Goal: Information Seeking & Learning: Learn about a topic

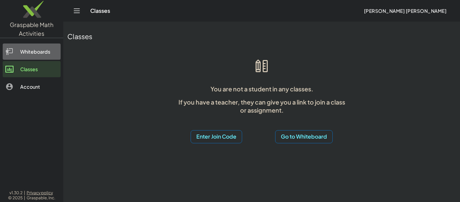
click at [49, 52] on div "Whiteboards" at bounding box center [39, 52] width 38 height 8
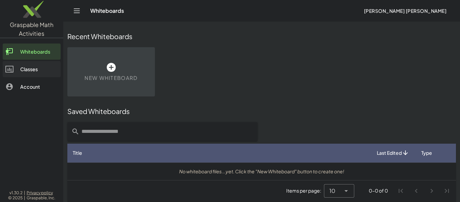
scroll to position [3, 0]
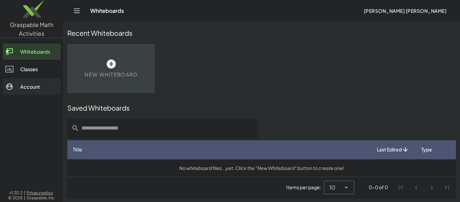
click at [50, 87] on div "Account" at bounding box center [39, 87] width 38 height 8
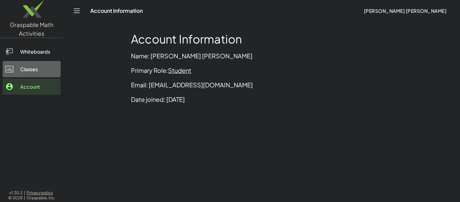
click at [50, 76] on link "Classes" at bounding box center [32, 69] width 58 height 16
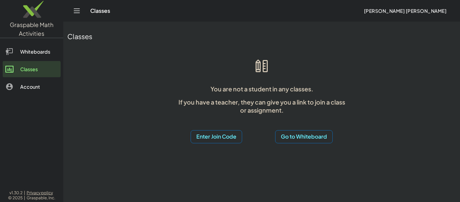
click at [231, 139] on button "Enter Join Code" at bounding box center [217, 136] width 52 height 13
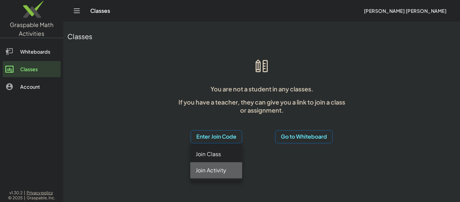
click at [212, 174] on div "Join Activity" at bounding box center [216, 170] width 41 height 8
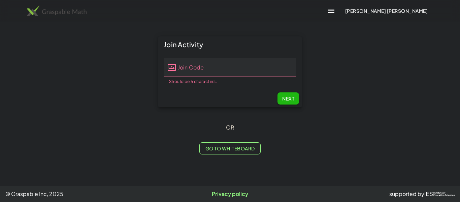
click at [42, 12] on img at bounding box center [57, 10] width 60 height 11
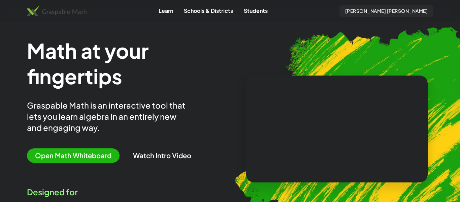
click at [401, 16] on button "Gage Gomez" at bounding box center [387, 11] width 94 height 12
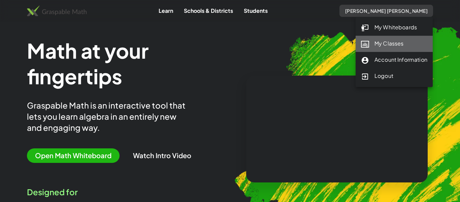
click at [399, 40] on div "My Classes" at bounding box center [394, 43] width 66 height 9
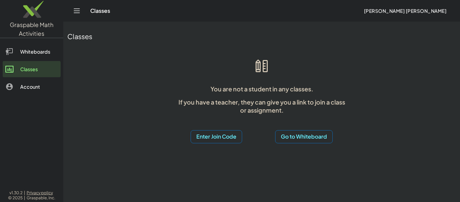
click at [219, 129] on div "Enter Join Code Go to Whiteboard" at bounding box center [262, 131] width 173 height 24
click at [221, 134] on button "Enter Join Code" at bounding box center [217, 136] width 52 height 13
click at [218, 168] on div "Join Activity" at bounding box center [216, 170] width 41 height 8
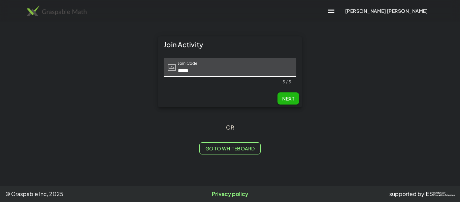
type input "*****"
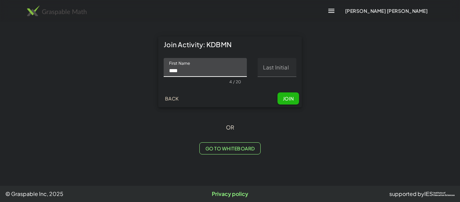
type input "****"
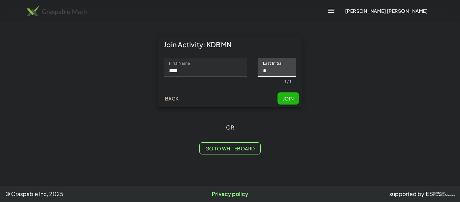
type input "*"
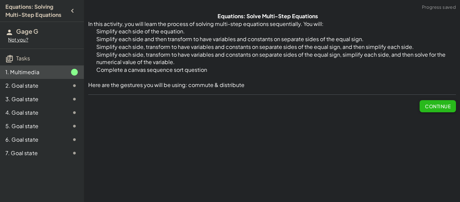
click at [440, 104] on span "Continue" at bounding box center [438, 106] width 26 height 6
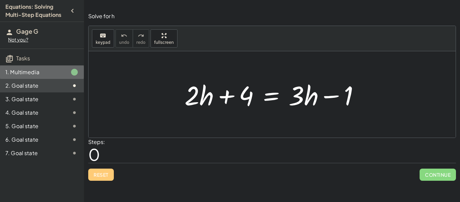
click at [48, 73] on div "1. Multimedia" at bounding box center [32, 72] width 54 height 8
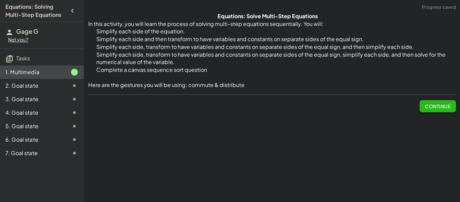
click at [433, 109] on button "Continue" at bounding box center [438, 106] width 36 height 12
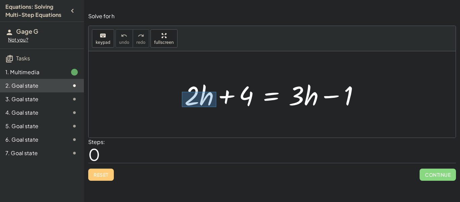
drag, startPoint x: 182, startPoint y: 92, endPoint x: 214, endPoint y: 105, distance: 34.7
click at [214, 105] on div at bounding box center [274, 94] width 187 height 35
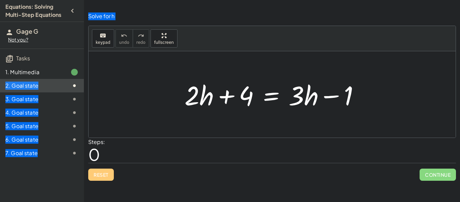
drag, startPoint x: 179, startPoint y: 86, endPoint x: 200, endPoint y: 97, distance: 24.4
click at [200, 97] on div "+ · 2 · h + 4 = + · 3 · h − 1" at bounding box center [273, 95] width 196 height 38
click at [166, 82] on div at bounding box center [272, 94] width 367 height 86
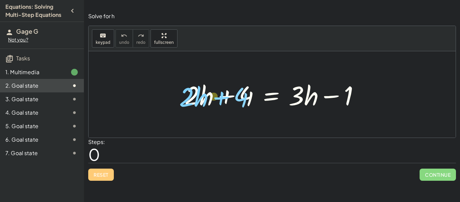
drag, startPoint x: 205, startPoint y: 93, endPoint x: 199, endPoint y: 94, distance: 6.2
click at [199, 94] on div at bounding box center [274, 94] width 187 height 35
click at [170, 95] on div at bounding box center [272, 94] width 367 height 86
drag, startPoint x: 186, startPoint y: 83, endPoint x: 208, endPoint y: 107, distance: 32.3
click at [208, 107] on div at bounding box center [274, 94] width 187 height 35
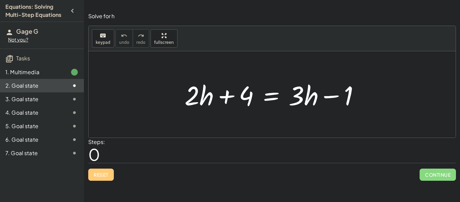
click at [209, 107] on div at bounding box center [274, 94] width 187 height 35
click at [200, 96] on div at bounding box center [274, 94] width 187 height 35
drag, startPoint x: 182, startPoint y: 85, endPoint x: 212, endPoint y: 104, distance: 36.0
click at [212, 104] on div at bounding box center [274, 94] width 187 height 35
drag, startPoint x: 201, startPoint y: 96, endPoint x: 334, endPoint y: 94, distance: 133.5
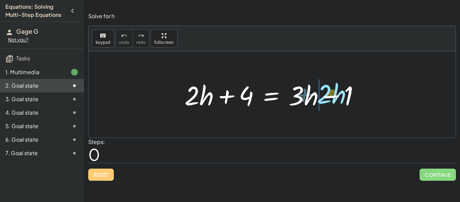
click at [334, 94] on div at bounding box center [274, 94] width 187 height 35
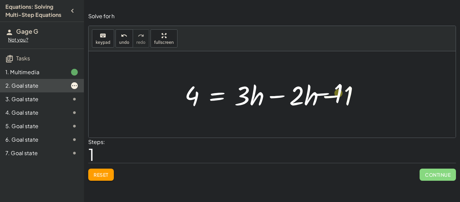
drag, startPoint x: 334, startPoint y: 96, endPoint x: 323, endPoint y: 94, distance: 11.8
click at [323, 94] on div at bounding box center [274, 94] width 187 height 35
drag, startPoint x: 327, startPoint y: 87, endPoint x: 363, endPoint y: 106, distance: 40.9
click at [363, 106] on div at bounding box center [274, 94] width 187 height 35
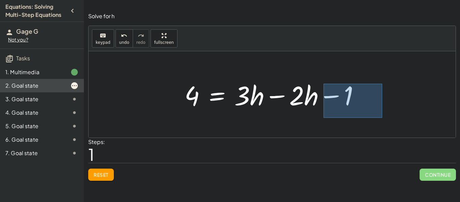
drag, startPoint x: 324, startPoint y: 84, endPoint x: 378, endPoint y: 116, distance: 62.4
click at [378, 116] on div "+ · 2 · h + 4 = + · 3 · h − 1 · 2 · h 4 = + · 3 · h − 1 −" at bounding box center [272, 94] width 367 height 86
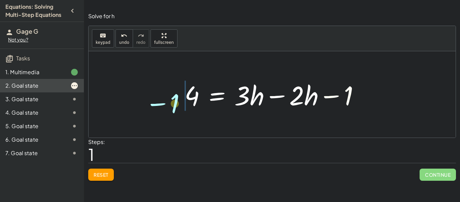
drag, startPoint x: 349, startPoint y: 98, endPoint x: 178, endPoint y: 106, distance: 171.1
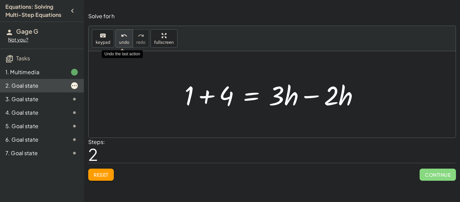
click at [121, 38] on icon "undo" at bounding box center [124, 36] width 6 height 8
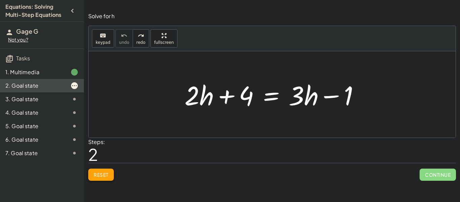
click at [97, 174] on span "Reset" at bounding box center [101, 175] width 15 height 6
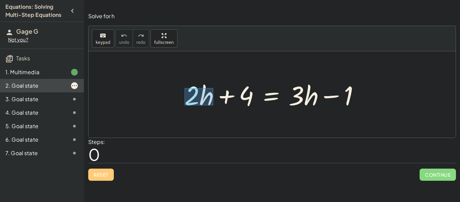
drag, startPoint x: 185, startPoint y: 88, endPoint x: 212, endPoint y: 102, distance: 30.9
click at [212, 102] on div at bounding box center [274, 94] width 187 height 35
click at [196, 87] on div at bounding box center [274, 94] width 187 height 35
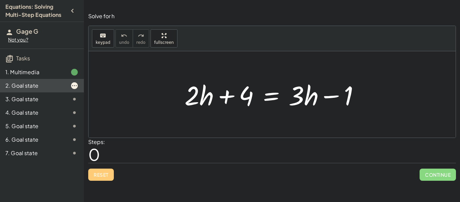
click at [172, 87] on div at bounding box center [272, 94] width 367 height 86
drag, startPoint x: 185, startPoint y: 85, endPoint x: 215, endPoint y: 106, distance: 36.8
click at [215, 106] on div at bounding box center [274, 94] width 187 height 35
drag, startPoint x: 180, startPoint y: 86, endPoint x: 200, endPoint y: 97, distance: 23.2
click at [200, 97] on div "+ · 2 · h + 4 = + · 3 · h − 1" at bounding box center [273, 95] width 196 height 38
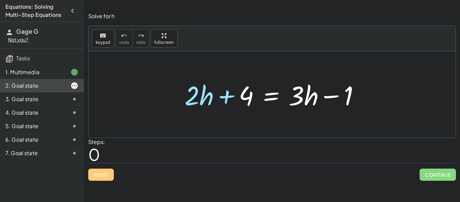
click at [202, 100] on div at bounding box center [274, 94] width 187 height 35
drag, startPoint x: 181, startPoint y: 85, endPoint x: 205, endPoint y: 94, distance: 26.2
click at [205, 94] on div "+ · 2 · h + 4 = + · 3 · h − 1" at bounding box center [273, 95] width 196 height 38
drag, startPoint x: 183, startPoint y: 84, endPoint x: 215, endPoint y: 109, distance: 40.3
click at [215, 109] on div at bounding box center [274, 94] width 187 height 35
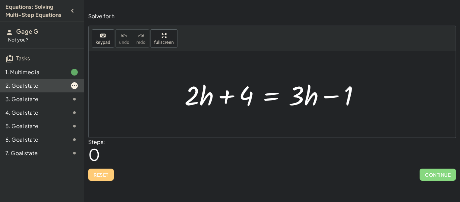
click at [190, 91] on div at bounding box center [274, 94] width 187 height 35
drag, startPoint x: 195, startPoint y: 90, endPoint x: 202, endPoint y: 93, distance: 7.6
click at [202, 93] on div at bounding box center [274, 94] width 187 height 35
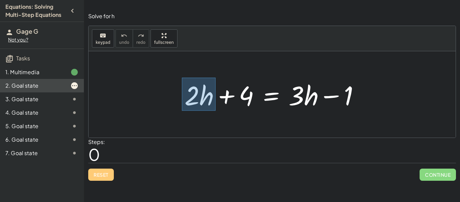
drag, startPoint x: 182, startPoint y: 78, endPoint x: 216, endPoint y: 111, distance: 47.9
click at [216, 111] on div at bounding box center [274, 94] width 187 height 35
drag, startPoint x: 189, startPoint y: 90, endPoint x: 218, endPoint y: 106, distance: 34.0
click at [218, 106] on div at bounding box center [274, 94] width 187 height 35
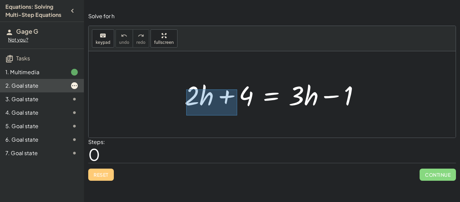
drag, startPoint x: 186, startPoint y: 89, endPoint x: 237, endPoint y: 114, distance: 56.1
click at [237, 114] on div "+ · 2 · h + 4 = + · 3 · h − 1" at bounding box center [272, 94] width 367 height 86
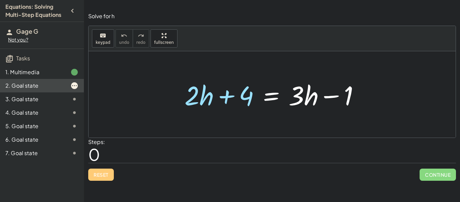
click at [189, 92] on div at bounding box center [274, 94] width 187 height 35
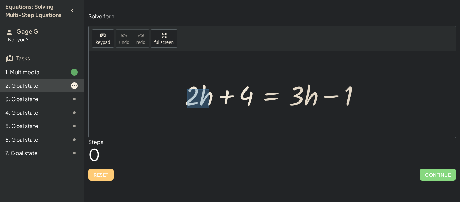
drag, startPoint x: 187, startPoint y: 89, endPoint x: 210, endPoint y: 108, distance: 29.7
click at [210, 108] on div at bounding box center [274, 94] width 187 height 35
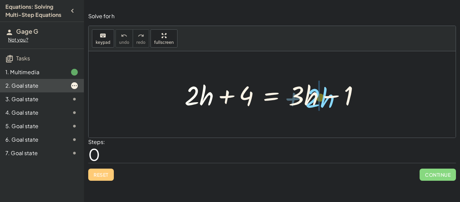
drag, startPoint x: 200, startPoint y: 98, endPoint x: 319, endPoint y: 100, distance: 119.3
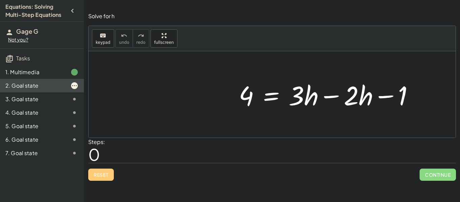
drag, startPoint x: 389, startPoint y: 86, endPoint x: 422, endPoint y: 103, distance: 36.9
click at [422, 103] on div at bounding box center [272, 94] width 367 height 86
drag, startPoint x: 386, startPoint y: 85, endPoint x: 415, endPoint y: 109, distance: 37.3
click at [415, 109] on div at bounding box center [272, 94] width 367 height 86
drag, startPoint x: 394, startPoint y: 86, endPoint x: 406, endPoint y: 101, distance: 18.8
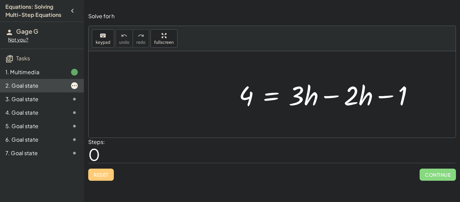
click at [406, 101] on div at bounding box center [272, 94] width 367 height 86
drag, startPoint x: 391, startPoint y: 85, endPoint x: 398, endPoint y: 106, distance: 21.7
click at [398, 106] on div at bounding box center [272, 94] width 367 height 86
click at [366, 93] on div at bounding box center [274, 94] width 187 height 35
drag, startPoint x: 347, startPoint y: 90, endPoint x: 358, endPoint y: 99, distance: 14.7
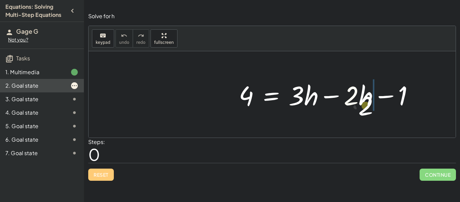
click at [358, 99] on div at bounding box center [274, 94] width 187 height 35
drag, startPoint x: 376, startPoint y: 88, endPoint x: 410, endPoint y: 106, distance: 39.2
click at [410, 106] on div at bounding box center [272, 94] width 367 height 86
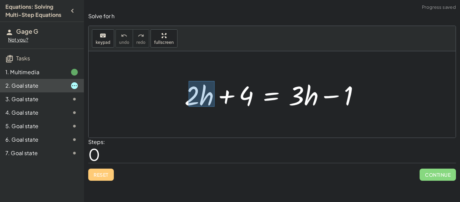
drag, startPoint x: 189, startPoint y: 81, endPoint x: 214, endPoint y: 107, distance: 36.0
click at [214, 107] on div at bounding box center [274, 94] width 187 height 35
click at [198, 96] on div at bounding box center [274, 94] width 187 height 35
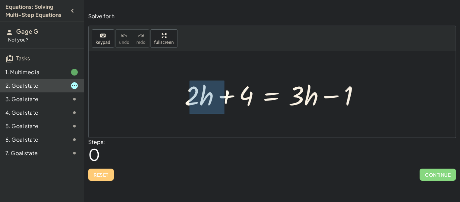
drag, startPoint x: 190, startPoint y: 81, endPoint x: 221, endPoint y: 113, distance: 45.1
click at [221, 113] on div "+ · 2 · h + 4 = + · 3 · h − 1" at bounding box center [273, 95] width 196 height 38
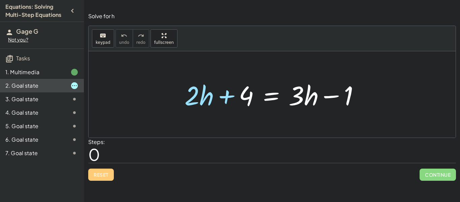
click at [203, 97] on div at bounding box center [274, 94] width 187 height 35
click at [187, 80] on div at bounding box center [274, 94] width 187 height 35
drag, startPoint x: 186, startPoint y: 79, endPoint x: 213, endPoint y: 107, distance: 39.1
click at [213, 107] on div at bounding box center [274, 94] width 187 height 35
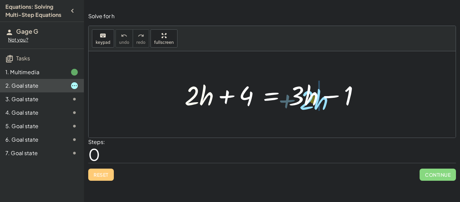
drag, startPoint x: 193, startPoint y: 93, endPoint x: 307, endPoint y: 95, distance: 113.6
click at [307, 95] on div at bounding box center [274, 94] width 187 height 35
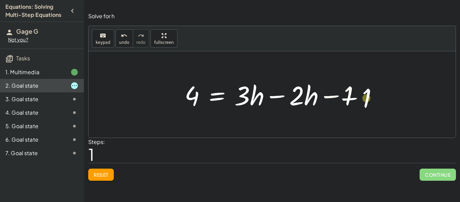
drag, startPoint x: 324, startPoint y: 87, endPoint x: 341, endPoint y: 88, distance: 16.5
click at [341, 88] on div at bounding box center [274, 94] width 187 height 35
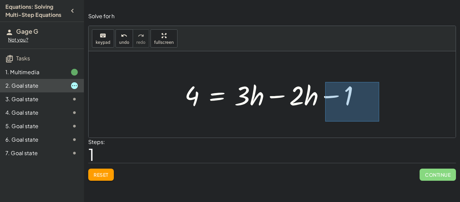
drag, startPoint x: 326, startPoint y: 82, endPoint x: 378, endPoint y: 120, distance: 64.9
click at [378, 120] on div "+ · 2 · h + 4 = + · 3 · h − 1 · 2 · h 4 = + · 3 · h − 1 −" at bounding box center [272, 94] width 367 height 86
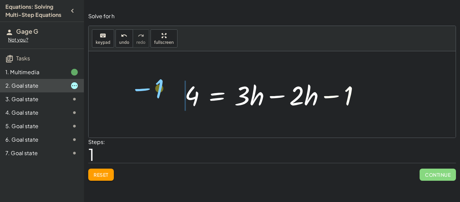
drag, startPoint x: 347, startPoint y: 91, endPoint x: 167, endPoint y: 89, distance: 180.0
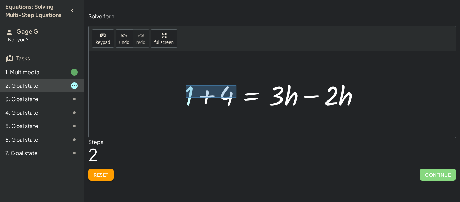
drag, startPoint x: 186, startPoint y: 98, endPoint x: 238, endPoint y: 88, distance: 53.5
click at [238, 88] on div at bounding box center [274, 94] width 187 height 35
click at [210, 93] on div at bounding box center [274, 94] width 187 height 35
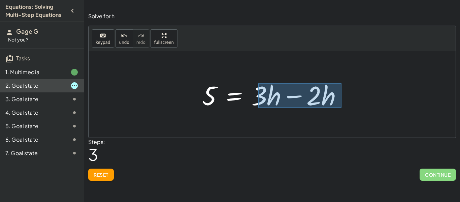
drag, startPoint x: 259, startPoint y: 83, endPoint x: 342, endPoint y: 109, distance: 87.4
click at [342, 109] on div at bounding box center [275, 94] width 152 height 35
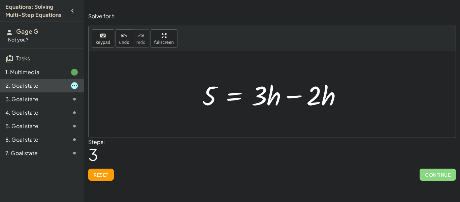
click at [297, 94] on div at bounding box center [275, 94] width 152 height 35
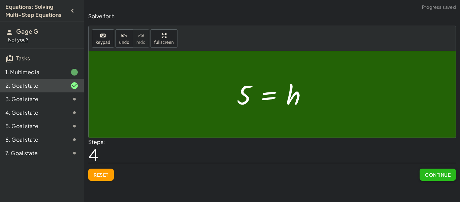
click at [427, 174] on span "Continue" at bounding box center [438, 175] width 26 height 6
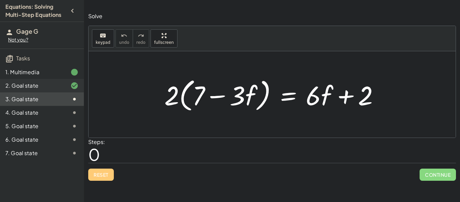
click at [33, 84] on div "2. Goal state" at bounding box center [32, 86] width 54 height 8
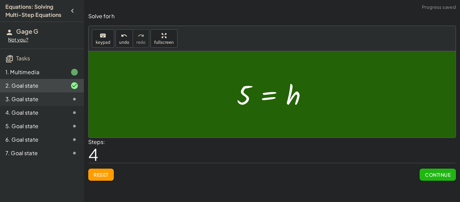
click at [49, 97] on div "3. Goal state" at bounding box center [32, 99] width 54 height 8
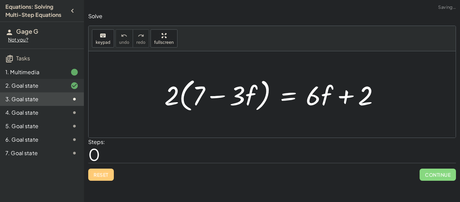
click at [48, 87] on div "2. Goal state" at bounding box center [32, 86] width 54 height 8
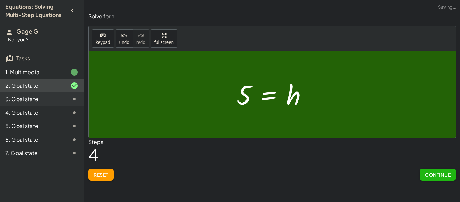
click at [52, 98] on div "3. Goal state" at bounding box center [32, 99] width 54 height 8
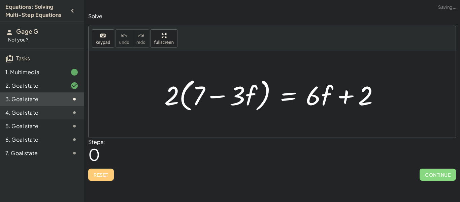
click at [57, 110] on div "4. Goal state" at bounding box center [32, 113] width 54 height 8
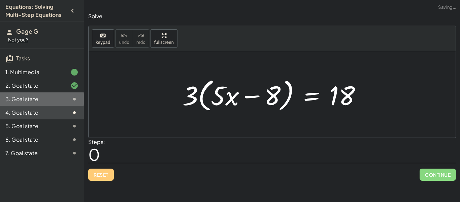
click at [58, 99] on div "3. Goal state" at bounding box center [32, 99] width 54 height 8
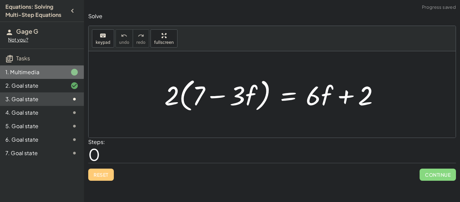
click at [28, 92] on div "1. Multimedia" at bounding box center [42, 98] width 84 height 13
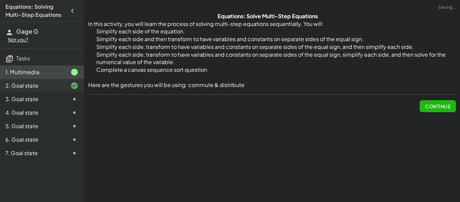
click at [29, 84] on div "2. Goal state" at bounding box center [32, 86] width 54 height 8
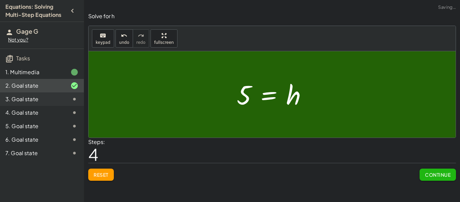
click at [34, 98] on div "3. Goal state" at bounding box center [32, 99] width 54 height 8
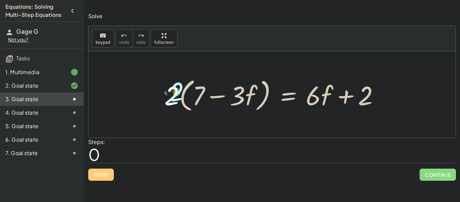
drag, startPoint x: 165, startPoint y: 85, endPoint x: 169, endPoint y: 82, distance: 5.5
click at [169, 82] on div at bounding box center [274, 94] width 227 height 39
click at [159, 87] on div "· 2 · 2 · ( + 7 − · 3 · f ) = + · 6 · f + 2" at bounding box center [272, 94] width 236 height 42
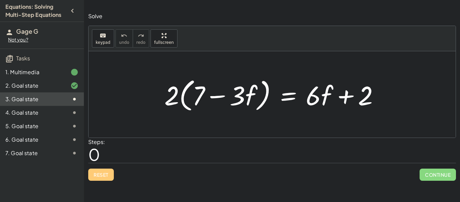
drag, startPoint x: 155, startPoint y: 91, endPoint x: 255, endPoint y: 89, distance: 99.8
click at [255, 89] on div "· 2 · ( + 7 − · 3 · f ) = + · 6 · f + 2" at bounding box center [272, 94] width 236 height 42
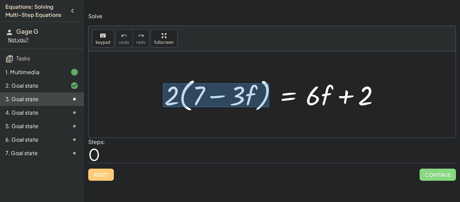
drag, startPoint x: 163, startPoint y: 83, endPoint x: 270, endPoint y: 107, distance: 109.4
click at [270, 107] on div at bounding box center [274, 94] width 227 height 39
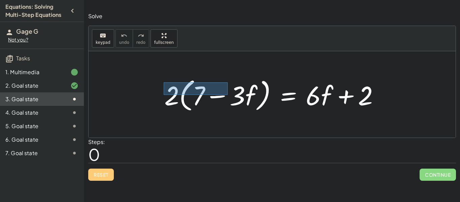
drag, startPoint x: 164, startPoint y: 82, endPoint x: 226, endPoint y: 92, distance: 63.2
click at [226, 92] on div at bounding box center [274, 94] width 227 height 39
click at [224, 94] on div at bounding box center [274, 94] width 227 height 39
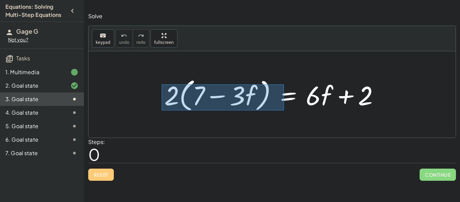
drag, startPoint x: 162, startPoint y: 84, endPoint x: 281, endPoint y: 111, distance: 122.0
click at [281, 111] on div at bounding box center [274, 94] width 227 height 39
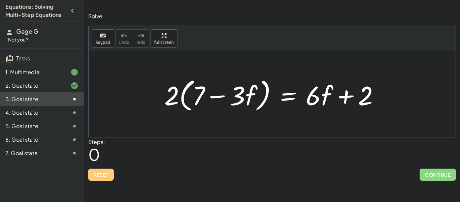
click at [231, 94] on div at bounding box center [274, 94] width 227 height 39
click at [210, 102] on div at bounding box center [274, 94] width 227 height 39
click at [217, 97] on div at bounding box center [274, 94] width 227 height 39
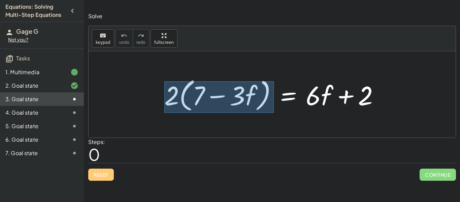
drag, startPoint x: 165, startPoint y: 81, endPoint x: 274, endPoint y: 112, distance: 113.5
click at [274, 112] on div at bounding box center [274, 94] width 227 height 39
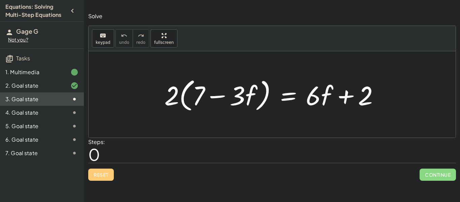
click at [225, 93] on div at bounding box center [274, 94] width 227 height 39
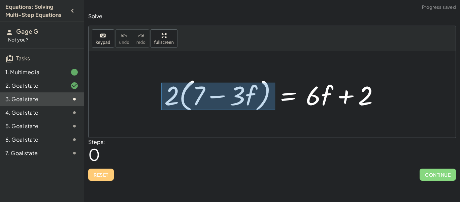
drag, startPoint x: 161, startPoint y: 83, endPoint x: 272, endPoint y: 105, distance: 112.5
click at [272, 105] on div at bounding box center [274, 94] width 227 height 39
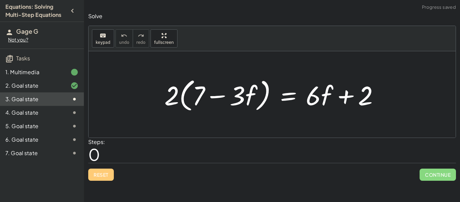
click at [179, 80] on div at bounding box center [274, 94] width 227 height 39
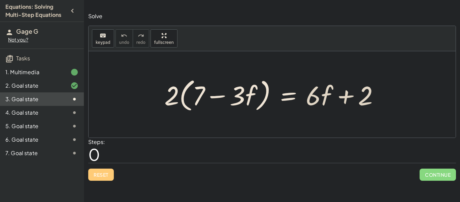
click at [221, 96] on div at bounding box center [274, 94] width 227 height 39
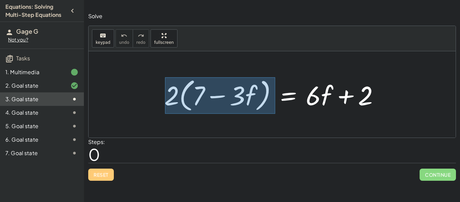
drag, startPoint x: 165, startPoint y: 77, endPoint x: 275, endPoint y: 114, distance: 116.0
click at [275, 114] on div "· 2 · ( + 7 − · 3 · f ) = + · 6 · f + 2" at bounding box center [272, 94] width 236 height 42
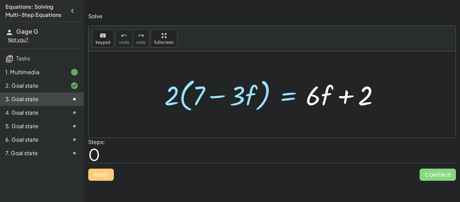
click at [216, 98] on div at bounding box center [274, 94] width 227 height 39
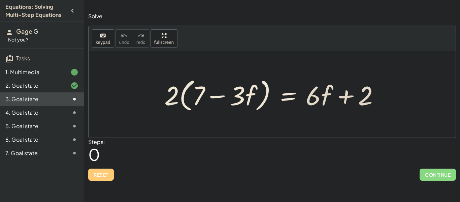
click at [177, 96] on div at bounding box center [274, 94] width 227 height 39
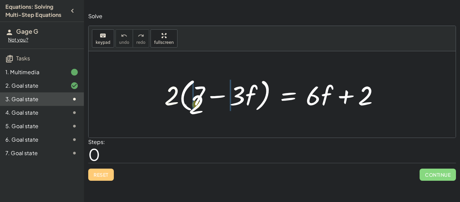
drag, startPoint x: 172, startPoint y: 87, endPoint x: 200, endPoint y: 93, distance: 28.6
click at [200, 93] on div at bounding box center [274, 94] width 227 height 39
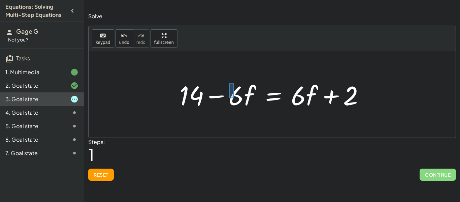
drag, startPoint x: 230, startPoint y: 98, endPoint x: 234, endPoint y: 84, distance: 14.4
click at [234, 84] on div at bounding box center [274, 94] width 197 height 35
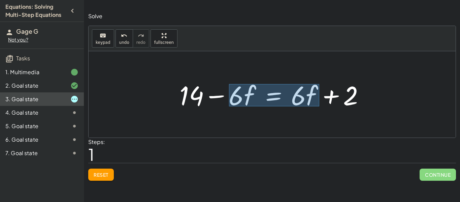
drag, startPoint x: 229, startPoint y: 84, endPoint x: 319, endPoint y: 105, distance: 92.5
click at [319, 105] on div at bounding box center [274, 94] width 197 height 35
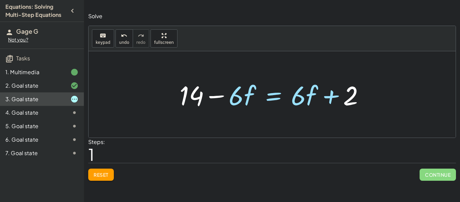
click at [279, 98] on div at bounding box center [274, 94] width 197 height 35
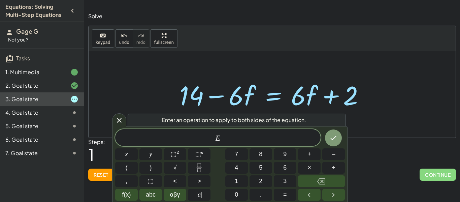
scroll to position [0, 0]
click at [338, 141] on button "Done" at bounding box center [333, 137] width 17 height 17
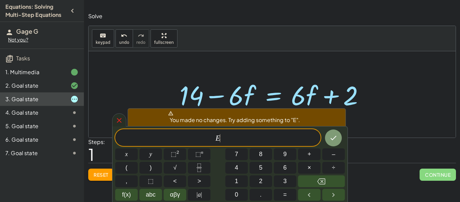
click at [122, 120] on icon at bounding box center [119, 120] width 8 height 8
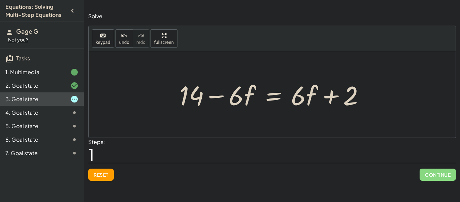
click at [222, 96] on div at bounding box center [274, 94] width 197 height 35
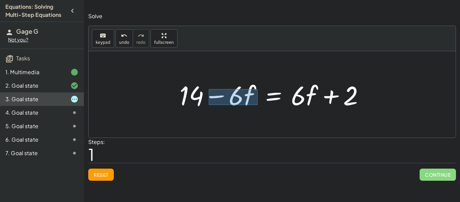
drag, startPoint x: 209, startPoint y: 89, endPoint x: 256, endPoint y: 103, distance: 48.9
click at [256, 103] on div at bounding box center [274, 94] width 197 height 35
click at [211, 86] on div at bounding box center [274, 94] width 197 height 35
click at [241, 98] on div at bounding box center [274, 94] width 197 height 35
click at [303, 104] on div at bounding box center [274, 94] width 197 height 35
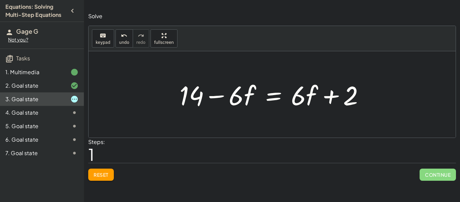
click at [302, 100] on div at bounding box center [274, 94] width 197 height 35
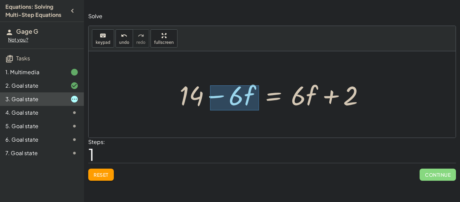
drag, startPoint x: 210, startPoint y: 85, endPoint x: 258, endPoint y: 110, distance: 53.1
click at [258, 110] on div at bounding box center [274, 94] width 197 height 35
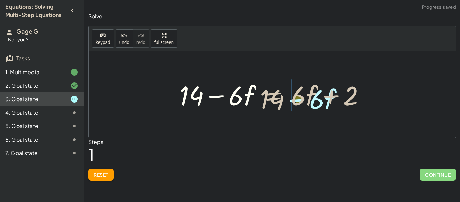
drag, startPoint x: 236, startPoint y: 99, endPoint x: 314, endPoint y: 100, distance: 78.2
click at [314, 100] on div at bounding box center [274, 94] width 197 height 35
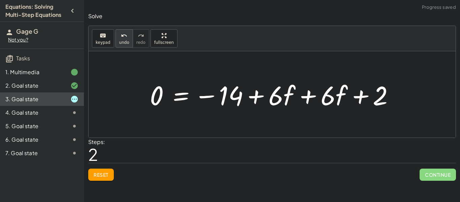
click at [125, 33] on icon "undo" at bounding box center [124, 36] width 6 height 8
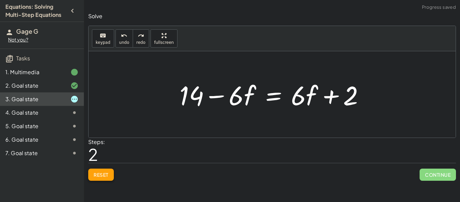
click at [99, 175] on span "Reset" at bounding box center [101, 175] width 15 height 6
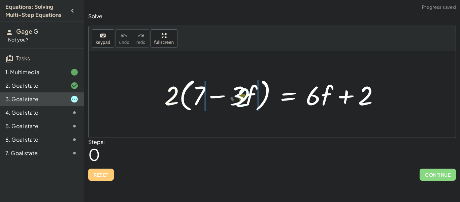
drag, startPoint x: 173, startPoint y: 99, endPoint x: 244, endPoint y: 99, distance: 71.1
click at [244, 99] on div at bounding box center [274, 94] width 227 height 39
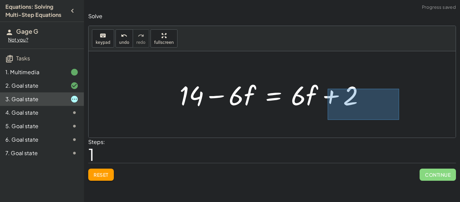
drag, startPoint x: 328, startPoint y: 89, endPoint x: 395, endPoint y: 115, distance: 72.2
click at [395, 115] on div "· 2 · ( + 7 − · 3 · f ) = + · 6 · f + 2 + · 7 · 2 − · 3 · f · 2 = + · 6 · f + 2…" at bounding box center [272, 94] width 367 height 86
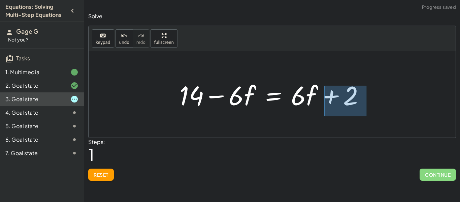
drag, startPoint x: 325, startPoint y: 86, endPoint x: 363, endPoint y: 113, distance: 47.1
click at [363, 113] on div "· 2 · ( + 7 − · 3 · f ) = + · 6 · f + 2 + · 7 · 2 − · 3 · f · 2 = + · 6 · f + 2…" at bounding box center [273, 95] width 206 height 38
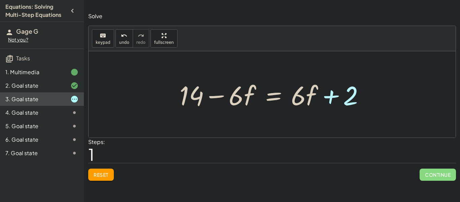
click at [197, 102] on div at bounding box center [274, 94] width 197 height 35
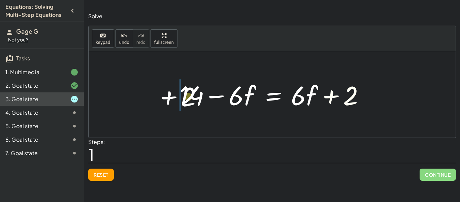
drag, startPoint x: 337, startPoint y: 99, endPoint x: 176, endPoint y: 99, distance: 161.8
click at [176, 99] on div "· 2 · ( + 7 − · 3 · f ) = + · 6 · f + 2 + · 7 · 2 − · 3 · f · 2 = + · 6 · f + 2…" at bounding box center [273, 95] width 206 height 38
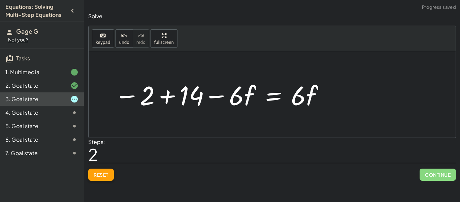
click at [99, 172] on span "Reset" at bounding box center [101, 175] width 15 height 6
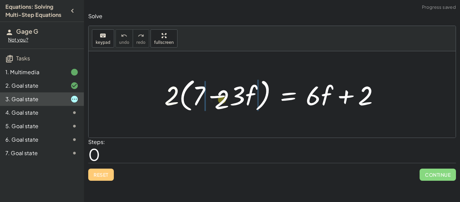
drag, startPoint x: 169, startPoint y: 101, endPoint x: 227, endPoint y: 103, distance: 57.7
click at [227, 103] on div at bounding box center [274, 94] width 227 height 39
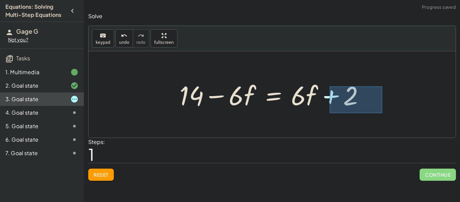
drag, startPoint x: 330, startPoint y: 86, endPoint x: 379, endPoint y: 110, distance: 54.4
click at [379, 110] on div "· 2 · ( + 7 − · 3 · f ) = + · 6 · f + 2 + · 7 · 2 − · 3 · f · 2 = + · 6 · f + 2…" at bounding box center [272, 94] width 367 height 86
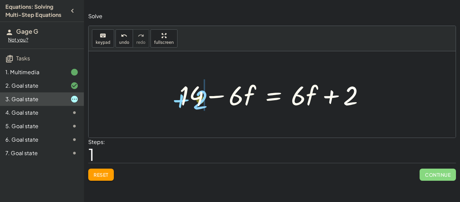
drag, startPoint x: 349, startPoint y: 97, endPoint x: 197, endPoint y: 101, distance: 152.1
click at [197, 101] on div at bounding box center [274, 94] width 197 height 35
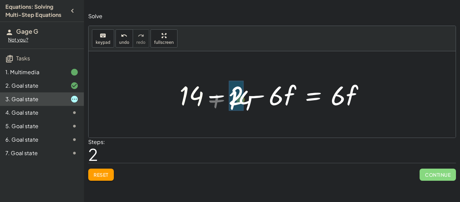
drag, startPoint x: 189, startPoint y: 94, endPoint x: 229, endPoint y: 92, distance: 39.5
click at [229, 92] on div at bounding box center [274, 94] width 197 height 35
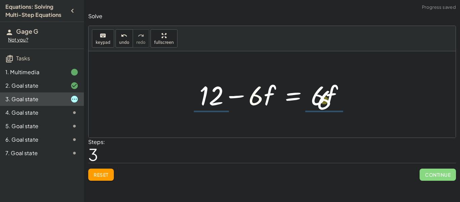
drag, startPoint x: 257, startPoint y: 94, endPoint x: 330, endPoint y: 98, distance: 72.9
click at [330, 98] on div at bounding box center [274, 94] width 157 height 35
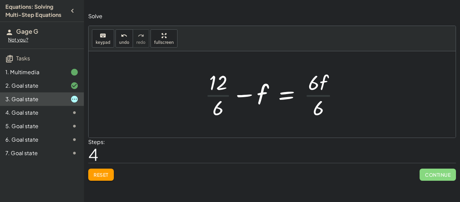
click at [221, 108] on div at bounding box center [275, 94] width 147 height 52
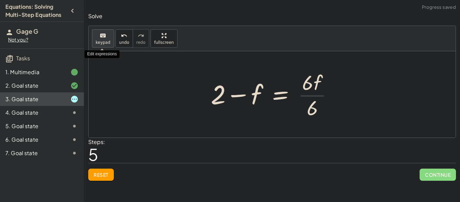
click at [103, 42] on span "keypad" at bounding box center [103, 42] width 15 height 5
click at [103, 46] on button "keyboard keypad" at bounding box center [103, 38] width 22 height 18
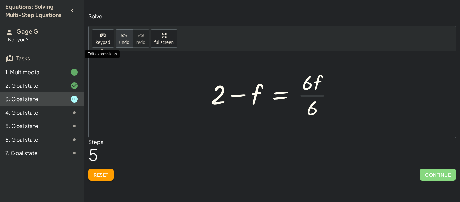
click at [127, 38] on div "undo" at bounding box center [124, 35] width 10 height 8
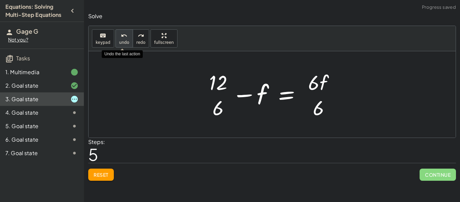
click at [125, 39] on button "undo undo" at bounding box center [125, 38] width 18 height 18
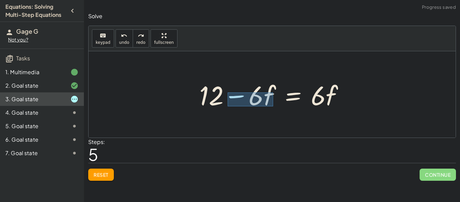
drag, startPoint x: 228, startPoint y: 92, endPoint x: 272, endPoint y: 105, distance: 45.7
click at [272, 105] on div at bounding box center [274, 94] width 157 height 35
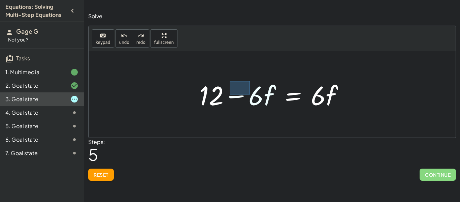
drag, startPoint x: 230, startPoint y: 81, endPoint x: 248, endPoint y: 93, distance: 21.9
click at [248, 93] on div at bounding box center [274, 94] width 157 height 35
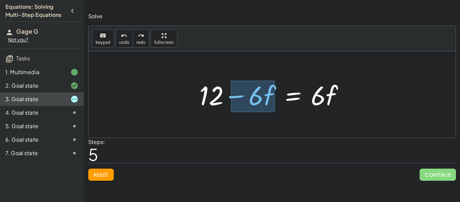
drag, startPoint x: 231, startPoint y: 81, endPoint x: 277, endPoint y: 112, distance: 55.5
click at [277, 112] on div "· 2 · ( + 7 − · 3 · f ) = + · 6 · f + 2 + · 7 · 2 − · 3 · f · 2 = + · 6 · f + 2…" at bounding box center [272, 95] width 166 height 38
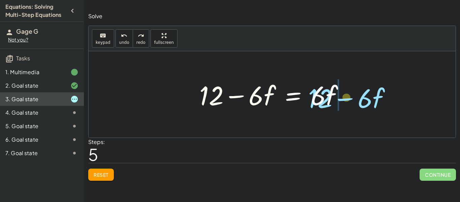
drag, startPoint x: 259, startPoint y: 100, endPoint x: 362, endPoint y: 102, distance: 103.2
click at [362, 102] on div "· 2 · ( + 7 − · 3 · f ) = + · 6 · f + 2 + · 7 · 2 − · 3 · f · 2 = + · 6 · f + 2…" at bounding box center [272, 94] width 367 height 86
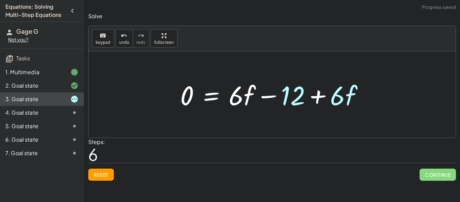
click at [241, 93] on div at bounding box center [275, 94] width 196 height 35
click at [250, 97] on div at bounding box center [275, 94] width 196 height 35
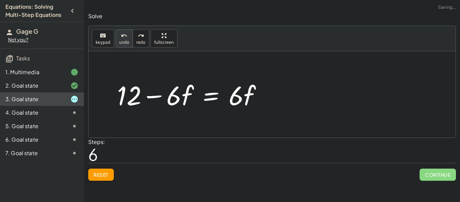
click at [116, 39] on button "undo undo" at bounding box center [125, 38] width 18 height 18
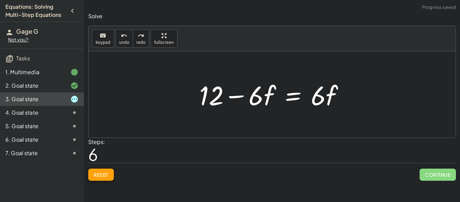
click at [102, 177] on span "Reset" at bounding box center [101, 175] width 15 height 6
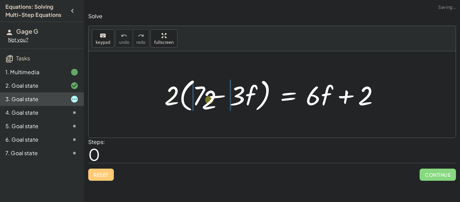
drag, startPoint x: 171, startPoint y: 98, endPoint x: 230, endPoint y: 105, distance: 58.7
click at [230, 105] on div at bounding box center [274, 94] width 227 height 39
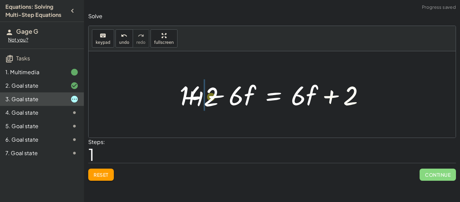
drag, startPoint x: 350, startPoint y: 100, endPoint x: 212, endPoint y: 101, distance: 137.5
click at [212, 101] on div at bounding box center [274, 94] width 197 height 35
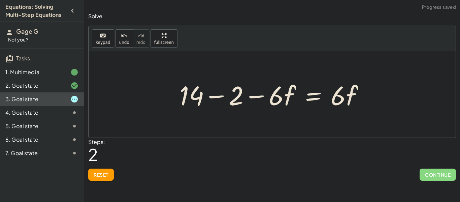
click at [216, 99] on div at bounding box center [274, 94] width 197 height 35
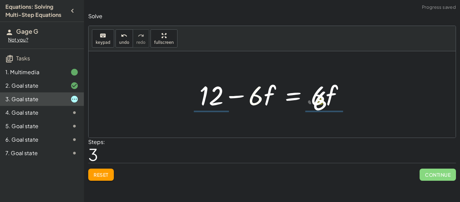
drag, startPoint x: 257, startPoint y: 96, endPoint x: 322, endPoint y: 100, distance: 64.5
click at [322, 100] on div at bounding box center [274, 94] width 157 height 35
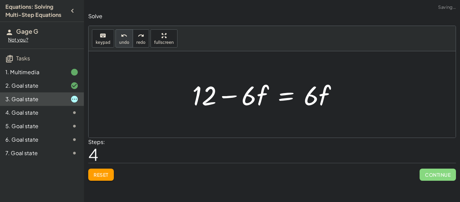
click at [121, 35] on icon "undo" at bounding box center [124, 36] width 6 height 8
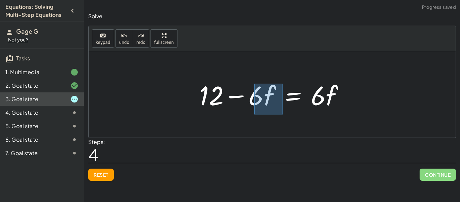
drag, startPoint x: 255, startPoint y: 84, endPoint x: 279, endPoint y: 113, distance: 38.3
click at [279, 113] on div "· 2 · ( + 7 − · 3 · f ) = + · 6 · f + 2 + · 7 · 2 − · 3 · f · 2 = + · 6 · f + 2…" at bounding box center [272, 95] width 166 height 38
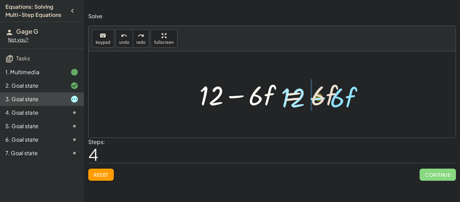
drag, startPoint x: 260, startPoint y: 96, endPoint x: 341, endPoint y: 98, distance: 80.6
click at [341, 98] on div at bounding box center [274, 94] width 157 height 35
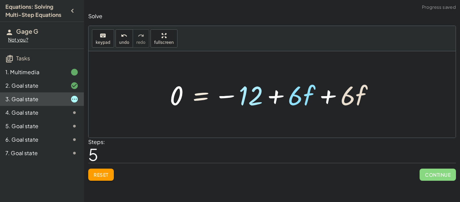
click at [328, 94] on div at bounding box center [275, 94] width 216 height 35
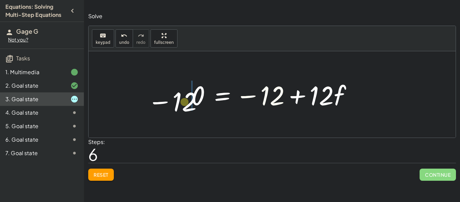
drag, startPoint x: 280, startPoint y: 89, endPoint x: 189, endPoint y: 91, distance: 91.4
click at [189, 91] on div at bounding box center [274, 94] width 173 height 35
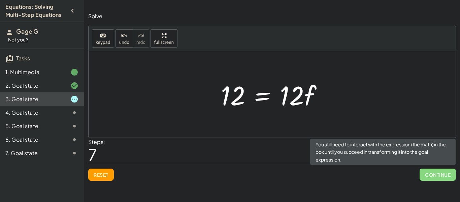
click at [436, 172] on span "Continue" at bounding box center [438, 175] width 36 height 12
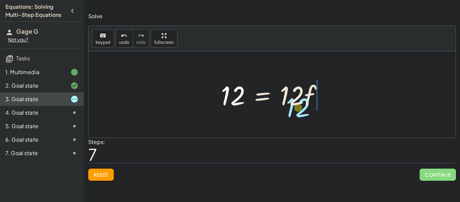
drag, startPoint x: 239, startPoint y: 97, endPoint x: 304, endPoint y: 104, distance: 65.4
click at [304, 104] on div at bounding box center [275, 94] width 114 height 35
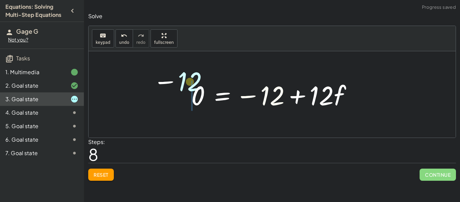
drag, startPoint x: 272, startPoint y: 92, endPoint x: 188, endPoint y: 78, distance: 85.1
click at [188, 78] on div at bounding box center [274, 94] width 173 height 35
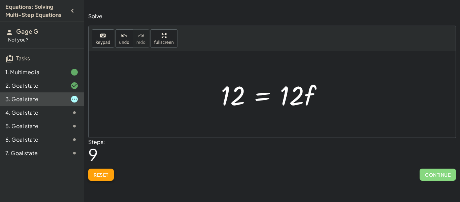
click at [107, 170] on button "Reset" at bounding box center [101, 175] width 26 height 12
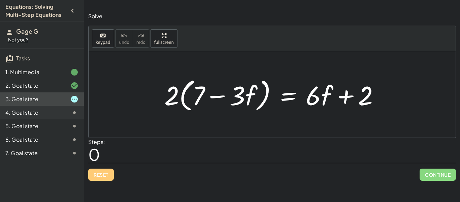
click at [44, 112] on div "4. Goal state" at bounding box center [32, 113] width 54 height 8
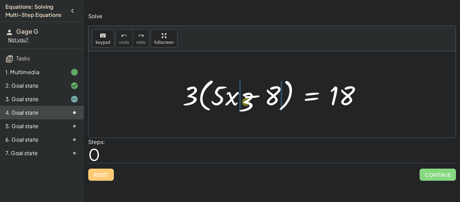
drag, startPoint x: 191, startPoint y: 96, endPoint x: 247, endPoint y: 99, distance: 56.1
click at [247, 99] on div at bounding box center [274, 94] width 191 height 39
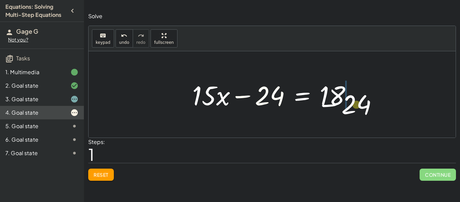
drag, startPoint x: 247, startPoint y: 96, endPoint x: 327, endPoint y: 101, distance: 80.7
click at [327, 101] on div at bounding box center [275, 94] width 172 height 35
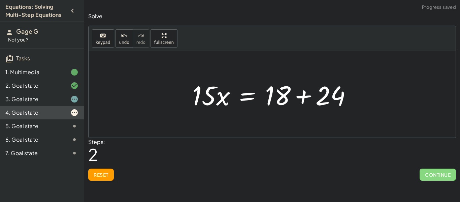
click at [304, 98] on div at bounding box center [275, 94] width 172 height 35
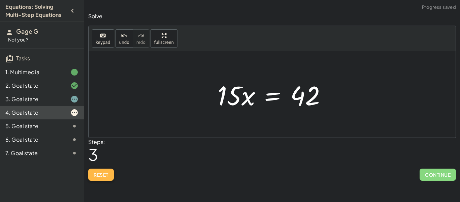
click at [97, 177] on span "Reset" at bounding box center [101, 175] width 15 height 6
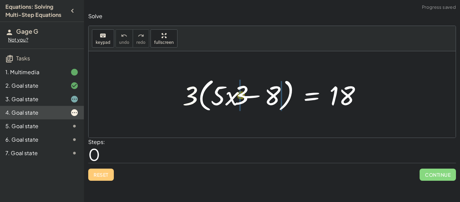
drag, startPoint x: 188, startPoint y: 102, endPoint x: 243, endPoint y: 100, distance: 55.0
click at [243, 100] on div at bounding box center [274, 94] width 191 height 39
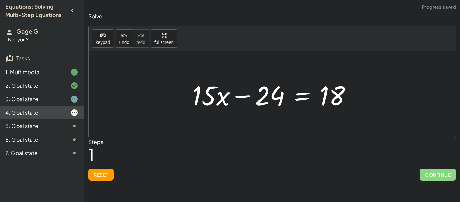
click at [239, 93] on div at bounding box center [275, 94] width 172 height 35
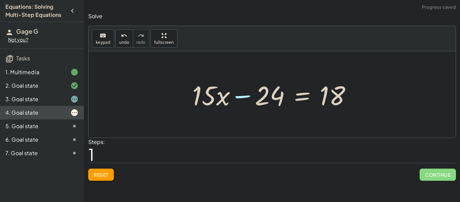
click at [238, 88] on div at bounding box center [275, 94] width 172 height 35
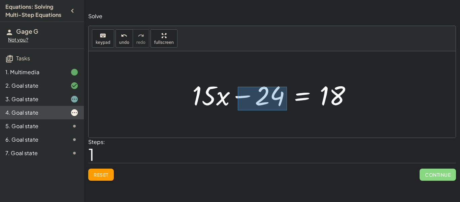
drag, startPoint x: 238, startPoint y: 87, endPoint x: 286, endPoint y: 110, distance: 53.1
click at [286, 110] on div at bounding box center [275, 94] width 172 height 35
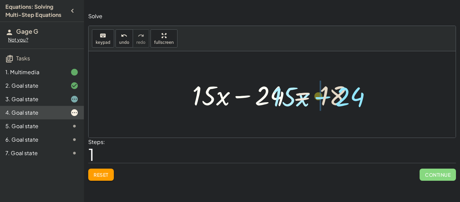
drag, startPoint x: 249, startPoint y: 93, endPoint x: 329, endPoint y: 94, distance: 79.6
click at [329, 94] on div at bounding box center [275, 94] width 172 height 35
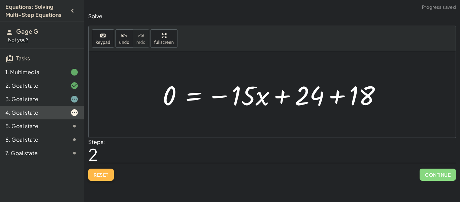
click at [110, 178] on button "Reset" at bounding box center [101, 175] width 26 height 12
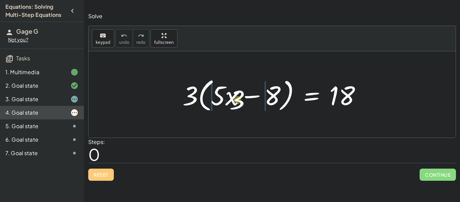
drag, startPoint x: 190, startPoint y: 105, endPoint x: 237, endPoint y: 107, distance: 46.9
click at [237, 107] on div at bounding box center [274, 94] width 191 height 39
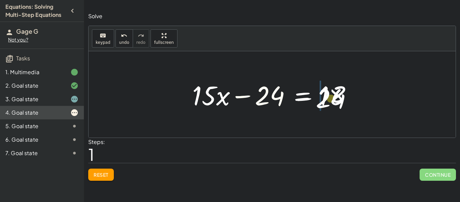
drag, startPoint x: 248, startPoint y: 96, endPoint x: 308, endPoint y: 97, distance: 60.0
click at [308, 97] on div at bounding box center [275, 94] width 172 height 35
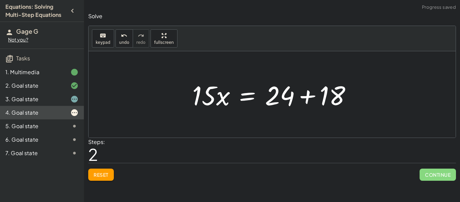
click at [308, 97] on div at bounding box center [275, 94] width 172 height 35
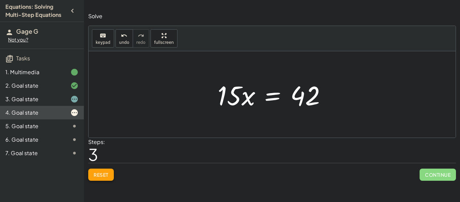
click at [102, 173] on span "Reset" at bounding box center [101, 175] width 15 height 6
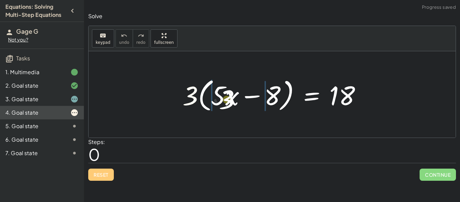
drag, startPoint x: 194, startPoint y: 100, endPoint x: 237, endPoint y: 104, distance: 43.3
click at [237, 104] on div at bounding box center [274, 94] width 191 height 39
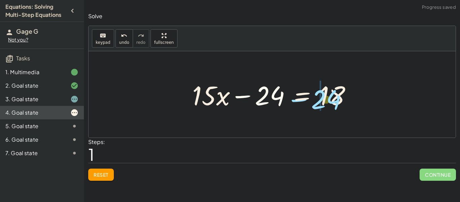
drag, startPoint x: 259, startPoint y: 99, endPoint x: 315, endPoint y: 101, distance: 56.3
click at [315, 101] on div at bounding box center [275, 94] width 172 height 35
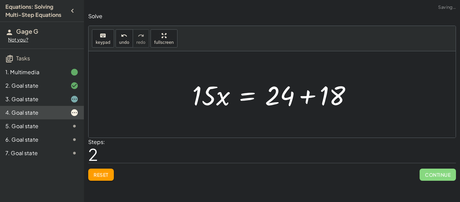
click at [319, 65] on div at bounding box center [272, 94] width 367 height 86
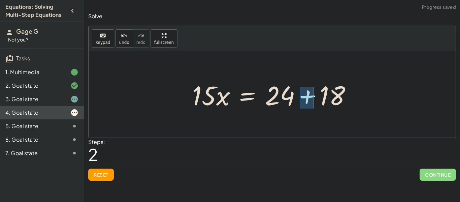
drag, startPoint x: 300, startPoint y: 87, endPoint x: 314, endPoint y: 108, distance: 25.8
click at [314, 108] on div at bounding box center [275, 94] width 172 height 35
click at [308, 96] on div at bounding box center [275, 94] width 172 height 35
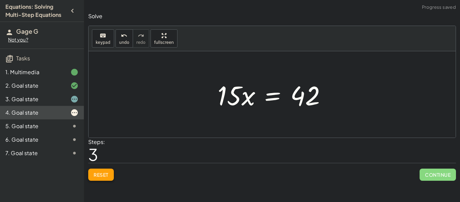
click at [100, 178] on button "Reset" at bounding box center [101, 175] width 26 height 12
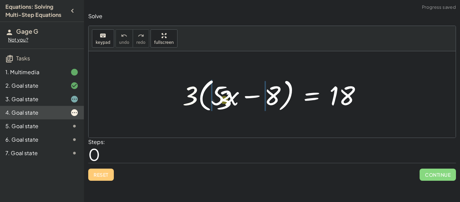
drag, startPoint x: 186, startPoint y: 92, endPoint x: 221, endPoint y: 96, distance: 35.3
click at [221, 96] on div at bounding box center [274, 94] width 191 height 39
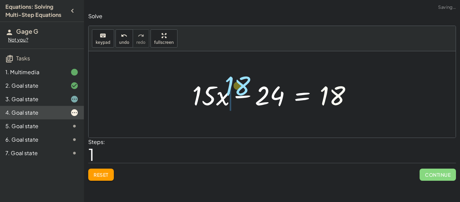
drag, startPoint x: 340, startPoint y: 92, endPoint x: 244, endPoint y: 86, distance: 95.6
click at [244, 86] on div at bounding box center [275, 94] width 172 height 35
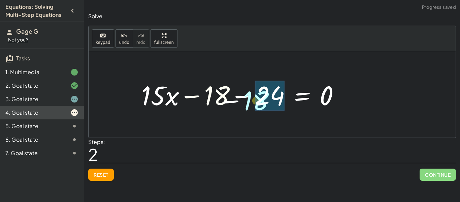
drag, startPoint x: 220, startPoint y: 97, endPoint x: 260, endPoint y: 101, distance: 40.4
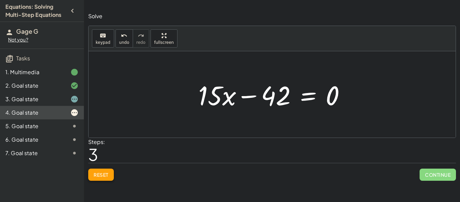
click at [99, 176] on span "Reset" at bounding box center [101, 175] width 15 height 6
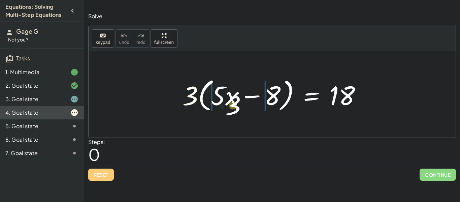
drag, startPoint x: 188, startPoint y: 98, endPoint x: 233, endPoint y: 108, distance: 46.1
click at [233, 108] on div at bounding box center [274, 94] width 191 height 39
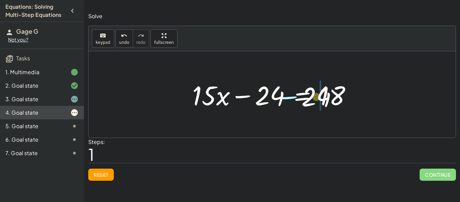
drag, startPoint x: 239, startPoint y: 96, endPoint x: 285, endPoint y: 97, distance: 45.8
click at [285, 97] on div at bounding box center [275, 94] width 172 height 35
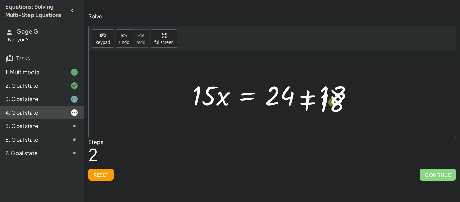
click at [308, 97] on div at bounding box center [275, 94] width 172 height 35
click at [102, 39] on icon "keyboard" at bounding box center [103, 36] width 6 height 8
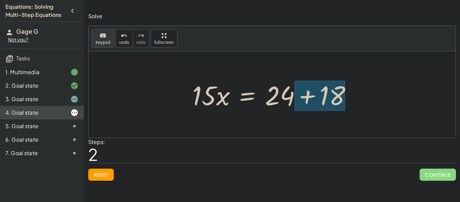
click at [306, 98] on div at bounding box center [320, 96] width 51 height 30
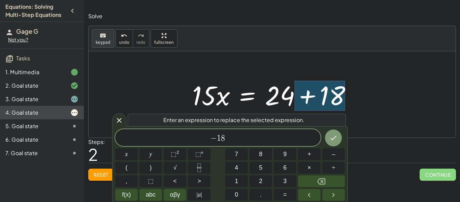
scroll to position [2, 0]
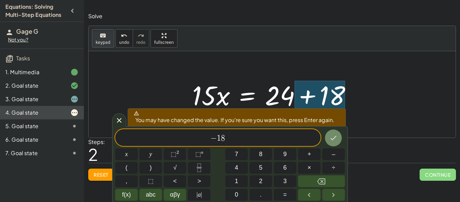
click at [330, 135] on icon "Done" at bounding box center [334, 138] width 8 height 8
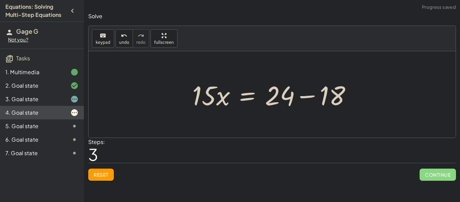
click at [291, 98] on div at bounding box center [275, 94] width 172 height 35
click at [313, 98] on div at bounding box center [275, 94] width 172 height 35
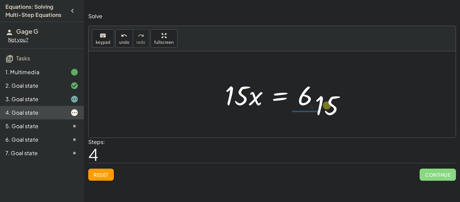
drag, startPoint x: 243, startPoint y: 93, endPoint x: 333, endPoint y: 102, distance: 90.5
click at [333, 102] on div "· 3 · ( + · 5 · x − 8 ) = 18 + · 3 · 5 · x − · 3 · 8 = 18 + · 15 · x − 24 = 18 …" at bounding box center [272, 94] width 367 height 86
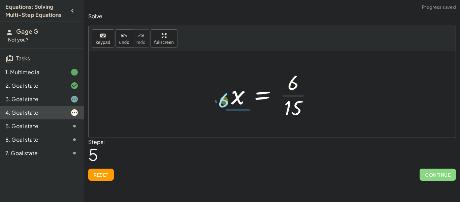
drag, startPoint x: 296, startPoint y: 83, endPoint x: 225, endPoint y: 98, distance: 73.1
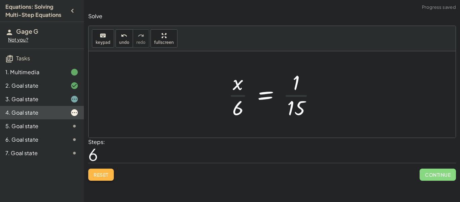
click at [101, 173] on span "Reset" at bounding box center [101, 175] width 15 height 6
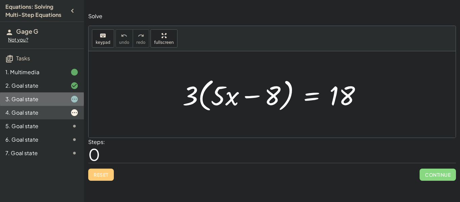
click at [58, 101] on div "3. Goal state" at bounding box center [32, 99] width 54 height 8
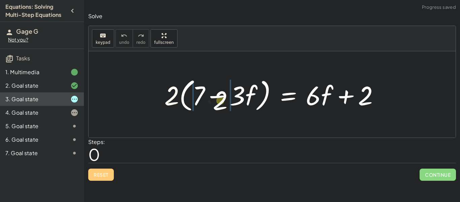
drag, startPoint x: 174, startPoint y: 98, endPoint x: 223, endPoint y: 101, distance: 49.0
click at [223, 101] on div at bounding box center [274, 94] width 227 height 39
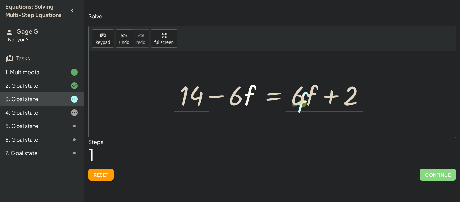
drag, startPoint x: 247, startPoint y: 92, endPoint x: 303, endPoint y: 100, distance: 57.1
click at [303, 100] on div at bounding box center [274, 94] width 197 height 35
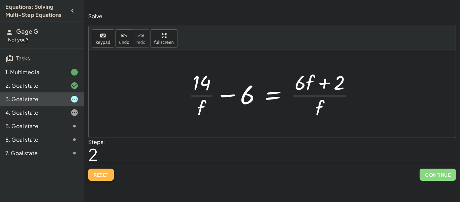
click at [103, 175] on span "Reset" at bounding box center [101, 175] width 15 height 6
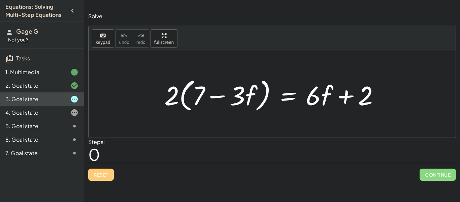
click at [345, 19] on p "Solve" at bounding box center [272, 16] width 368 height 8
drag, startPoint x: 171, startPoint y: 100, endPoint x: 313, endPoint y: 109, distance: 141.8
click at [313, 109] on div at bounding box center [274, 94] width 227 height 39
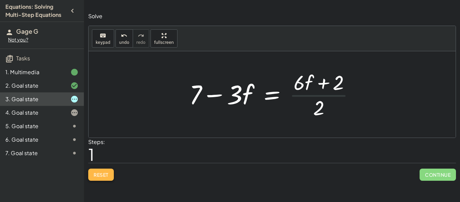
click at [96, 173] on span "Reset" at bounding box center [101, 175] width 15 height 6
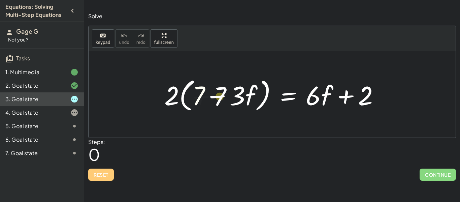
drag, startPoint x: 202, startPoint y: 94, endPoint x: 227, endPoint y: 95, distance: 25.6
click at [227, 95] on div at bounding box center [274, 94] width 227 height 39
click at [72, 123] on icon at bounding box center [74, 126] width 8 height 8
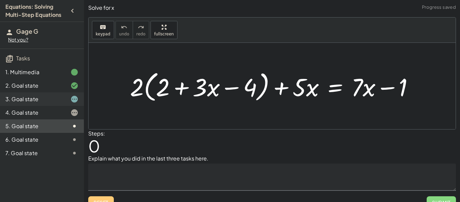
click at [72, 97] on icon at bounding box center [74, 99] width 8 height 8
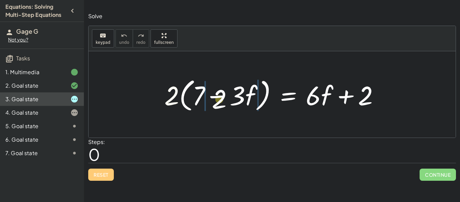
drag, startPoint x: 170, startPoint y: 101, endPoint x: 226, endPoint y: 105, distance: 55.7
click at [226, 105] on div at bounding box center [274, 94] width 227 height 39
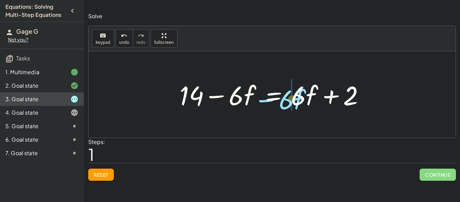
drag, startPoint x: 223, startPoint y: 96, endPoint x: 273, endPoint y: 99, distance: 50.0
click at [273, 99] on div at bounding box center [274, 94] width 197 height 35
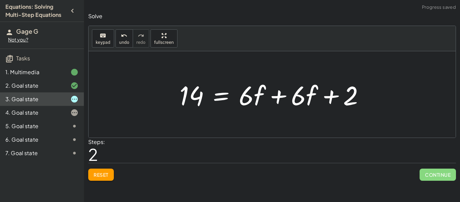
click at [277, 96] on div at bounding box center [274, 94] width 197 height 35
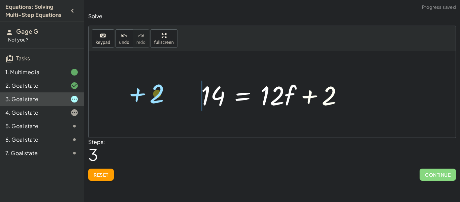
drag, startPoint x: 334, startPoint y: 93, endPoint x: 208, endPoint y: 96, distance: 126.8
click at [208, 96] on div at bounding box center [275, 94] width 154 height 35
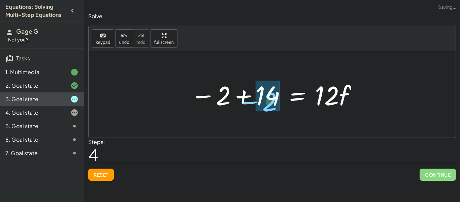
drag, startPoint x: 207, startPoint y: 96, endPoint x: 252, endPoint y: 101, distance: 45.8
click at [252, 101] on div at bounding box center [274, 94] width 175 height 35
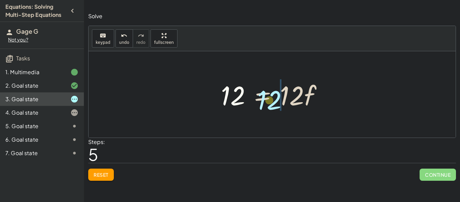
drag, startPoint x: 237, startPoint y: 93, endPoint x: 275, endPoint y: 97, distance: 38.3
click at [275, 97] on div at bounding box center [275, 94] width 114 height 35
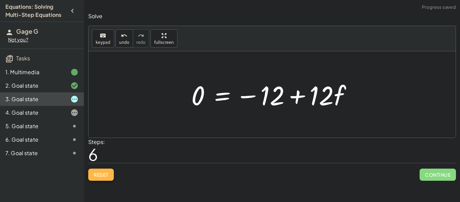
click at [106, 176] on span "Reset" at bounding box center [101, 175] width 15 height 6
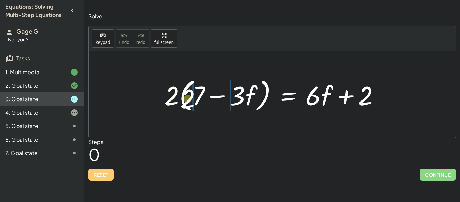
drag, startPoint x: 167, startPoint y: 101, endPoint x: 239, endPoint y: 111, distance: 72.4
click at [239, 111] on div at bounding box center [274, 94] width 227 height 39
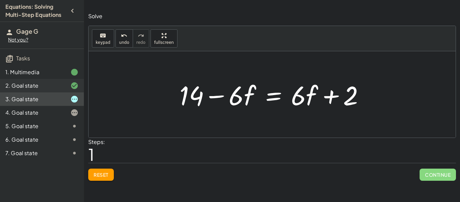
click at [54, 87] on div "2. Goal state" at bounding box center [32, 86] width 54 height 8
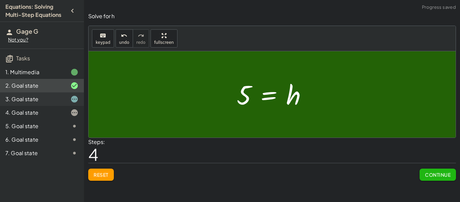
click at [47, 98] on div "3. Goal state" at bounding box center [32, 99] width 54 height 8
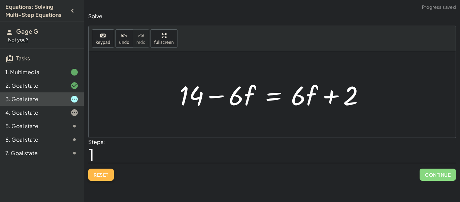
click at [96, 175] on span "Reset" at bounding box center [101, 175] width 15 height 6
